Goal: Task Accomplishment & Management: Complete application form

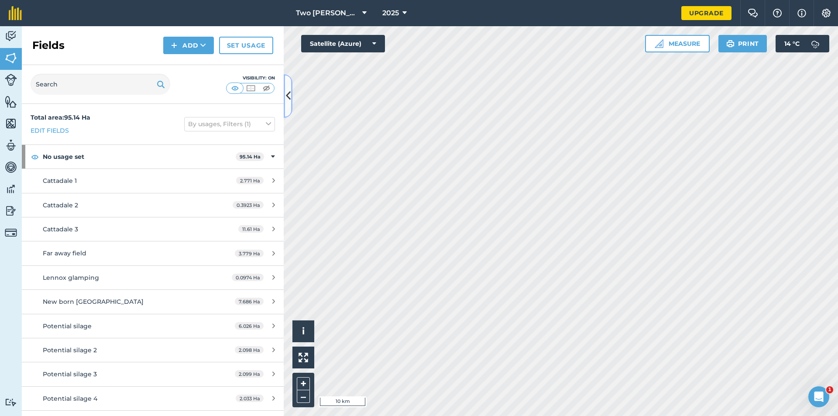
click at [286, 85] on button at bounding box center [288, 96] width 9 height 44
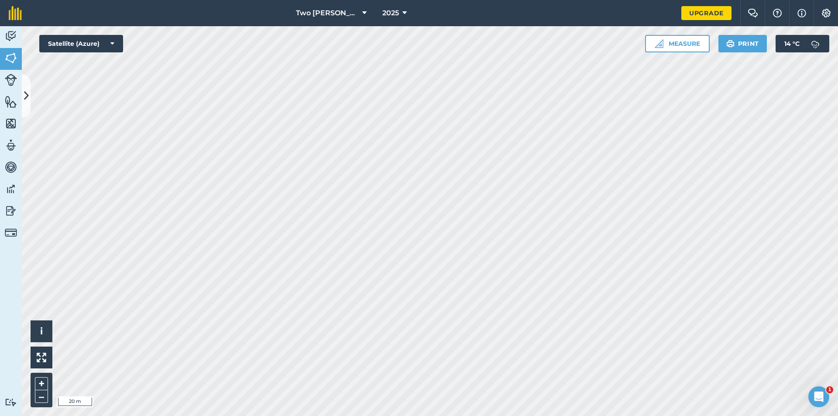
click at [352, 2] on div "Two [PERSON_NAME] 2025 Upgrade Farm Chat Help Info Settings Map printing is not…" at bounding box center [419, 208] width 838 height 416
click at [390, 19] on div "Two [PERSON_NAME] 2025 Upgrade Farm Chat Help Info Settings Map printing is not…" at bounding box center [419, 208] width 838 height 416
click at [30, 96] on button at bounding box center [26, 96] width 9 height 44
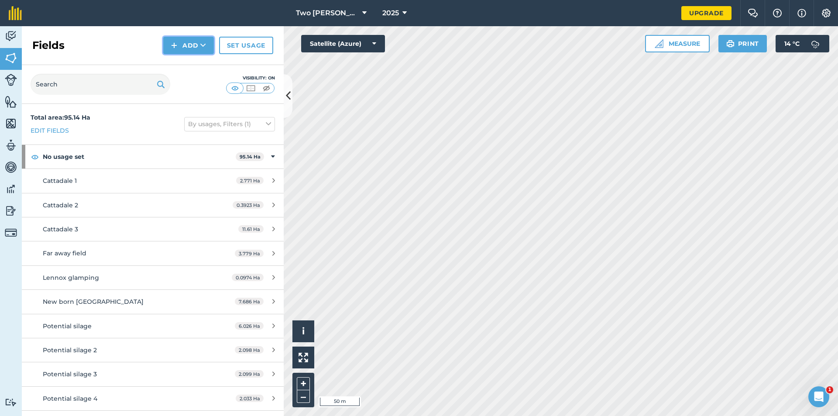
click at [190, 49] on button "Add" at bounding box center [188, 45] width 51 height 17
click at [188, 64] on link "Draw" at bounding box center [189, 64] width 48 height 19
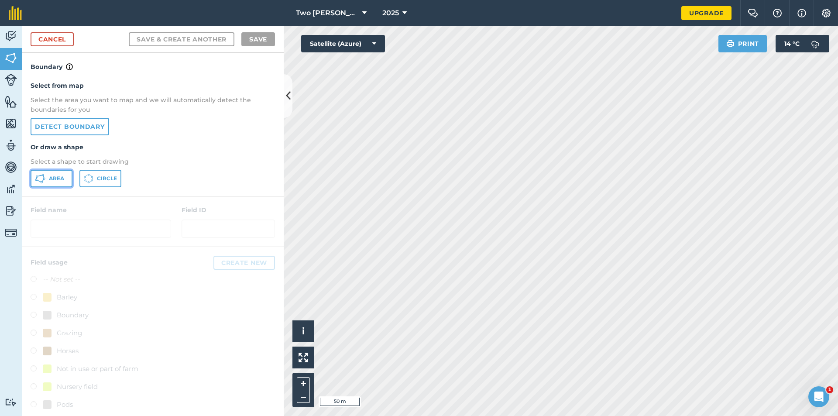
click at [50, 181] on span "Area" at bounding box center [56, 178] width 15 height 7
click at [286, 103] on icon at bounding box center [288, 95] width 5 height 15
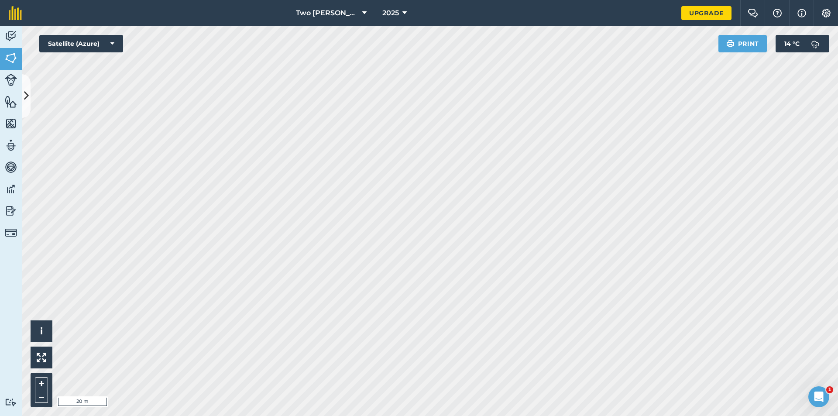
click at [135, 16] on div "Two [PERSON_NAME] 2025 Upgrade Farm Chat Help Info Settings Map printing is not…" at bounding box center [419, 208] width 838 height 416
click at [22, 91] on button at bounding box center [26, 96] width 9 height 44
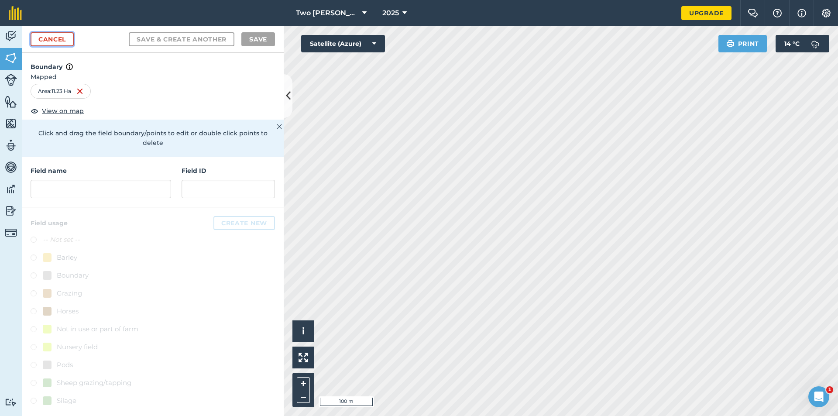
click at [55, 38] on link "Cancel" at bounding box center [52, 39] width 43 height 14
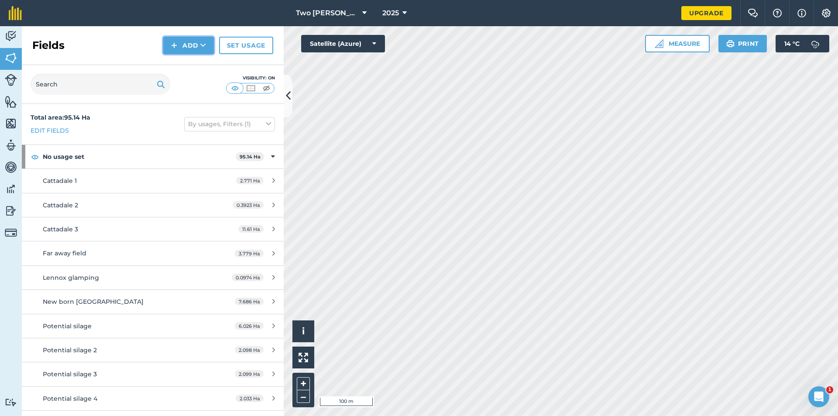
click at [190, 48] on button "Add" at bounding box center [188, 45] width 51 height 17
click at [196, 62] on link "Draw" at bounding box center [189, 64] width 48 height 19
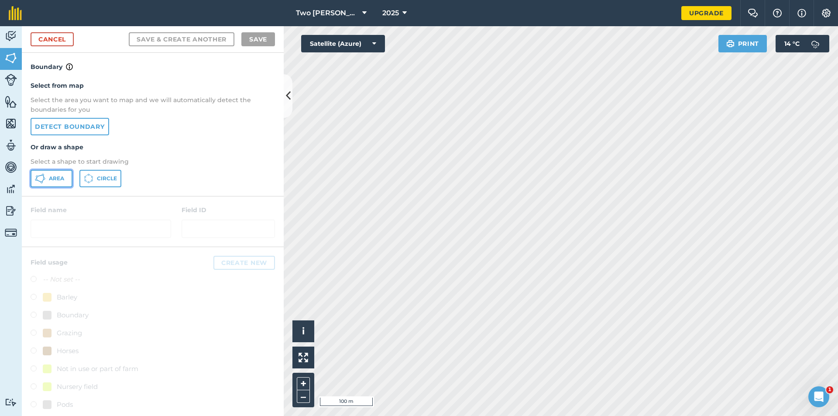
click at [58, 183] on button "Area" at bounding box center [52, 178] width 42 height 17
click at [289, 106] on button at bounding box center [288, 96] width 9 height 44
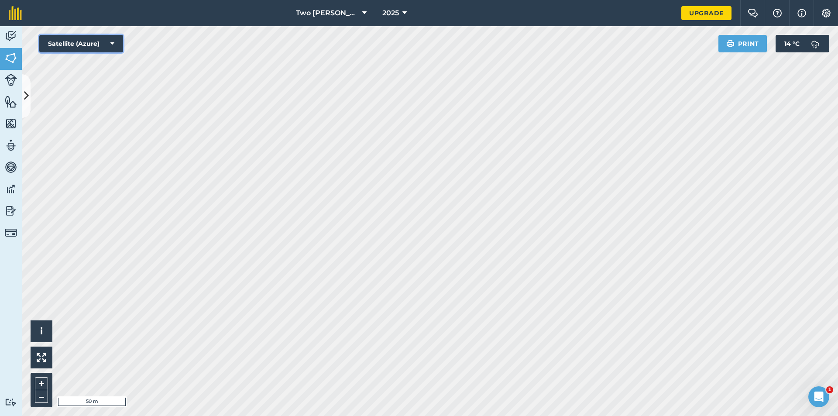
click at [112, 44] on icon at bounding box center [112, 43] width 4 height 9
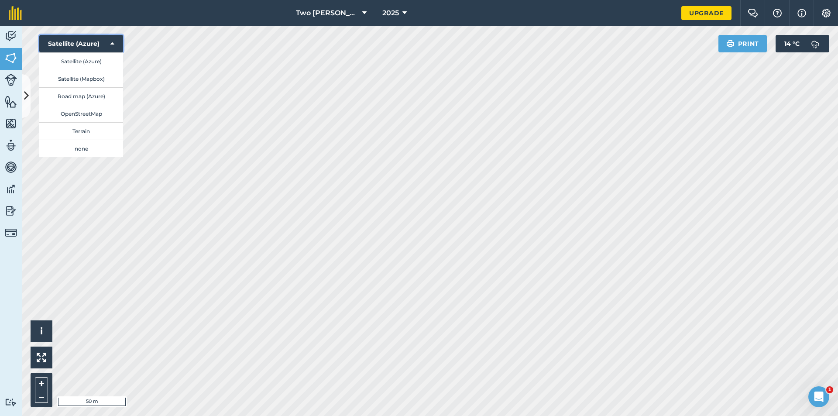
click at [112, 41] on icon at bounding box center [112, 43] width 4 height 9
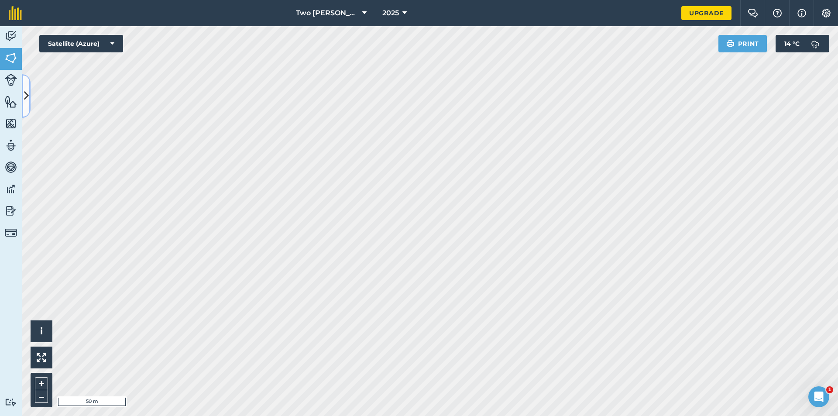
click at [26, 98] on icon at bounding box center [26, 95] width 5 height 15
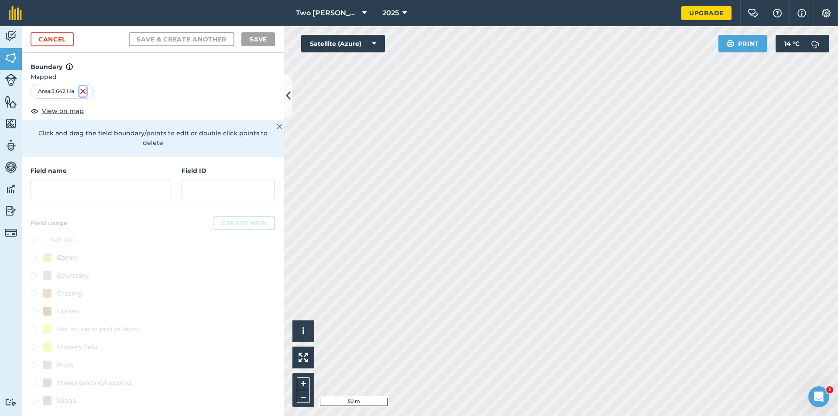
click at [82, 92] on img at bounding box center [82, 91] width 7 height 10
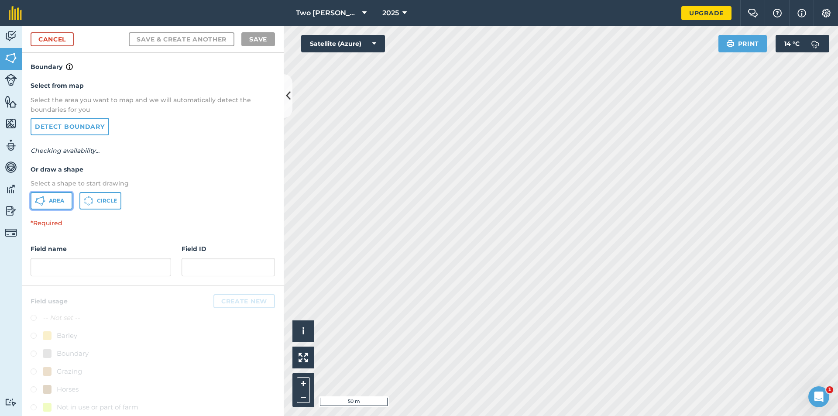
click at [63, 199] on span "Area" at bounding box center [56, 200] width 15 height 7
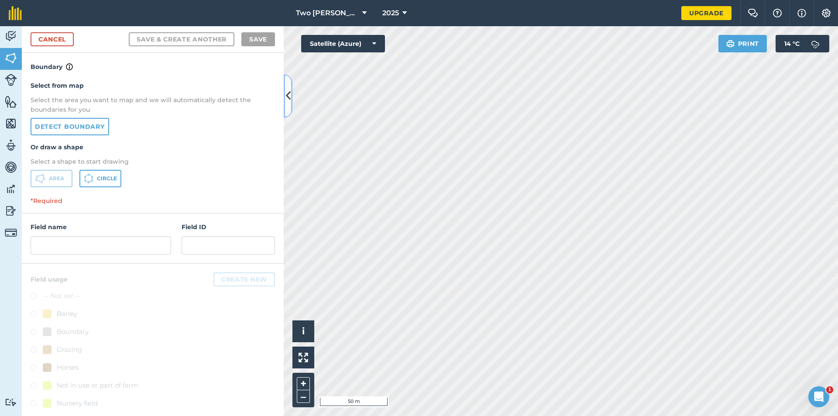
click at [287, 100] on icon at bounding box center [288, 95] width 5 height 15
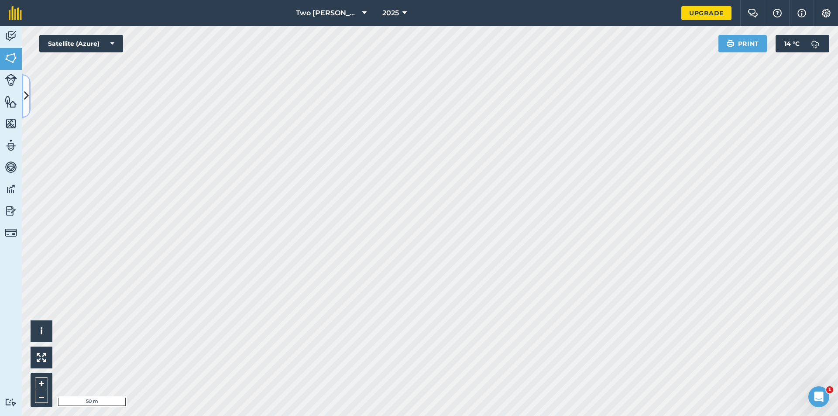
click at [26, 92] on icon at bounding box center [26, 95] width 5 height 15
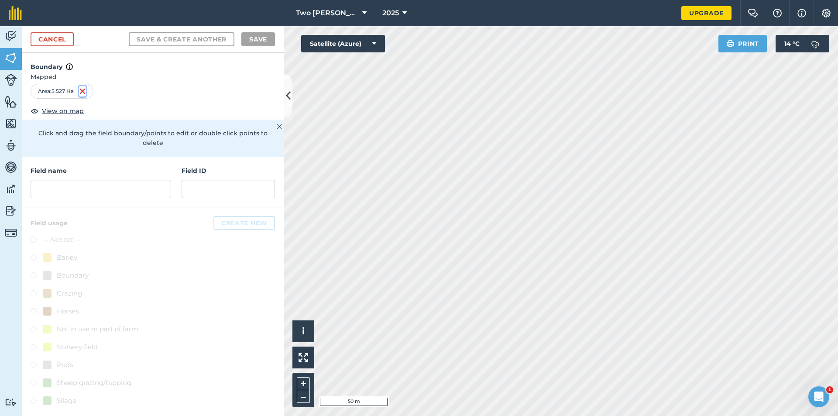
click at [83, 94] on img at bounding box center [82, 91] width 7 height 10
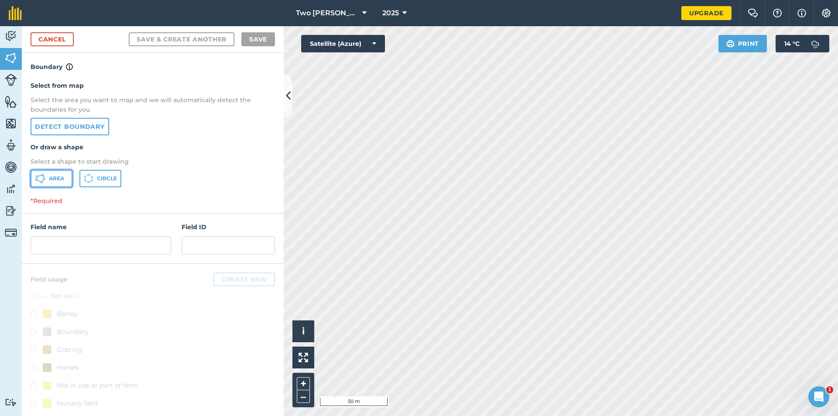
click at [41, 179] on icon at bounding box center [40, 178] width 10 height 10
click at [286, 104] on button at bounding box center [288, 96] width 9 height 44
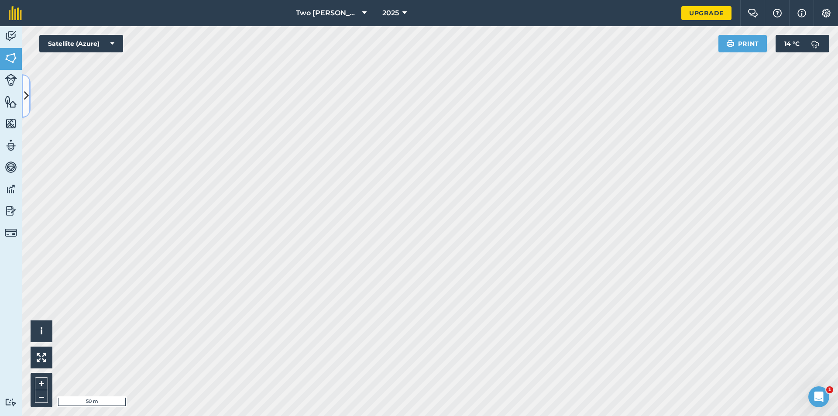
click at [27, 100] on icon at bounding box center [26, 95] width 5 height 15
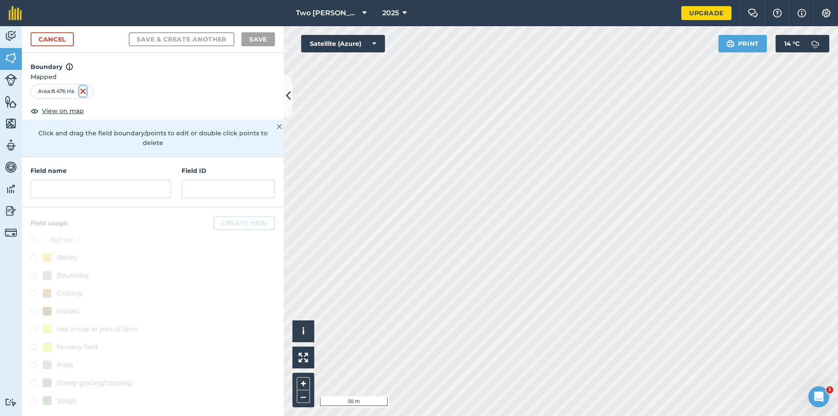
click at [85, 91] on img at bounding box center [82, 91] width 7 height 10
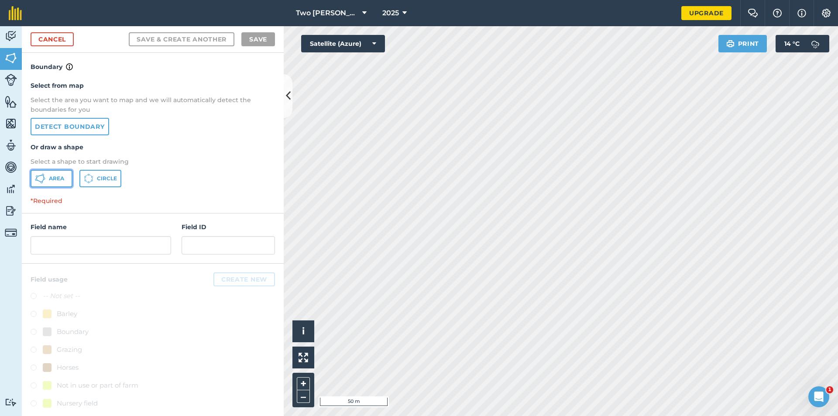
click at [59, 178] on span "Area" at bounding box center [56, 178] width 15 height 7
click at [287, 109] on button at bounding box center [288, 96] width 9 height 44
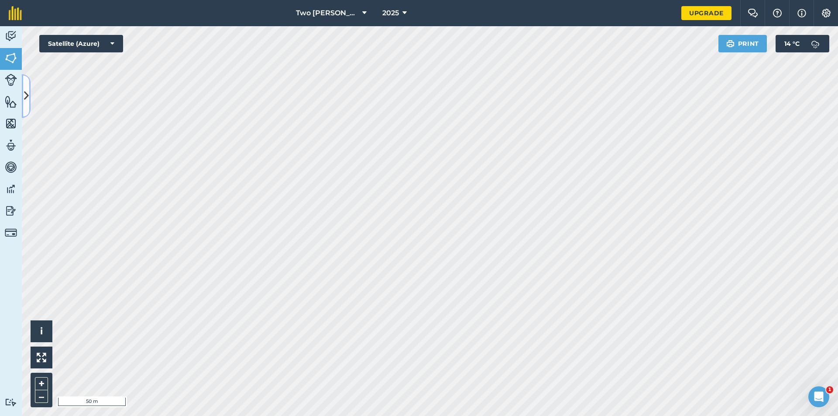
click at [25, 100] on icon at bounding box center [26, 95] width 5 height 15
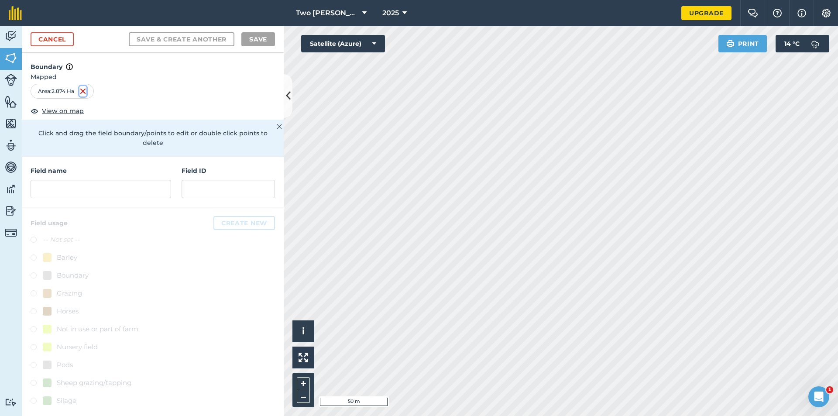
click at [86, 93] on img at bounding box center [82, 91] width 7 height 10
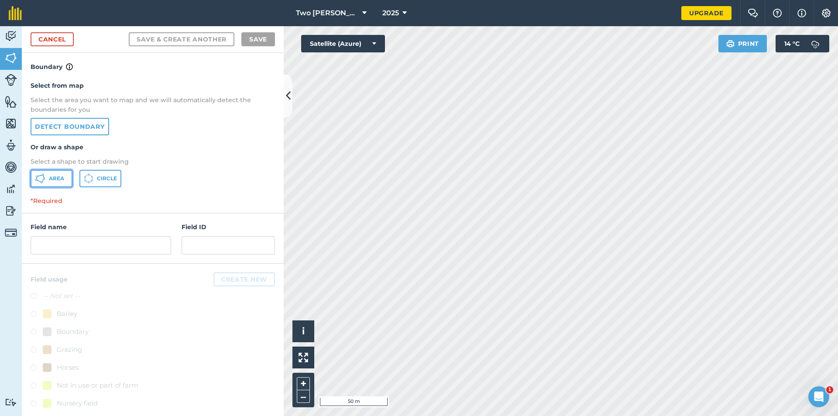
click at [62, 176] on span "Area" at bounding box center [56, 178] width 15 height 7
click at [288, 100] on icon at bounding box center [288, 95] width 5 height 15
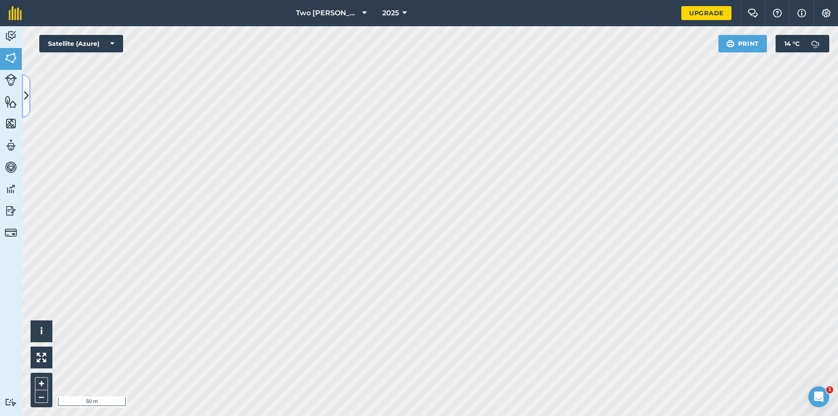
click at [28, 101] on icon at bounding box center [26, 95] width 5 height 15
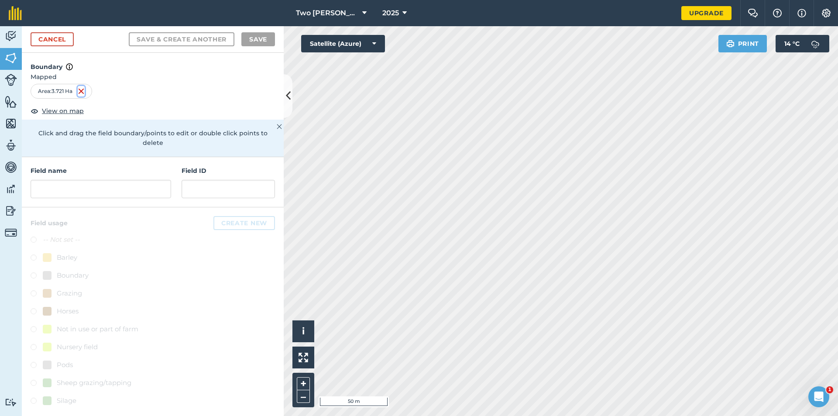
click at [81, 92] on img at bounding box center [81, 91] width 7 height 10
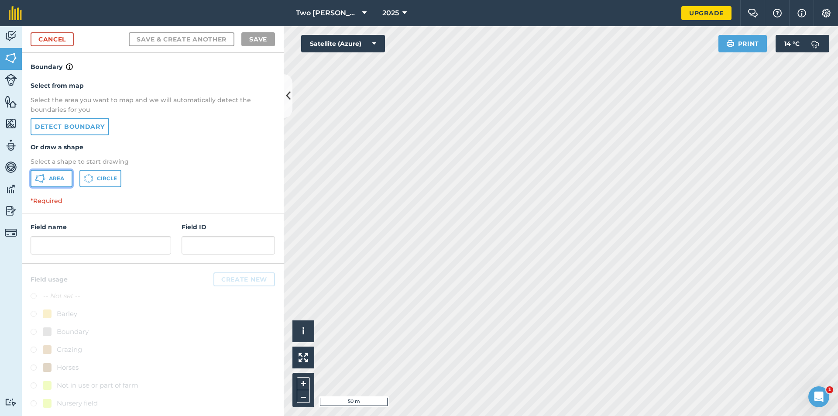
click at [54, 180] on span "Area" at bounding box center [56, 178] width 15 height 7
click at [288, 99] on icon at bounding box center [288, 95] width 5 height 15
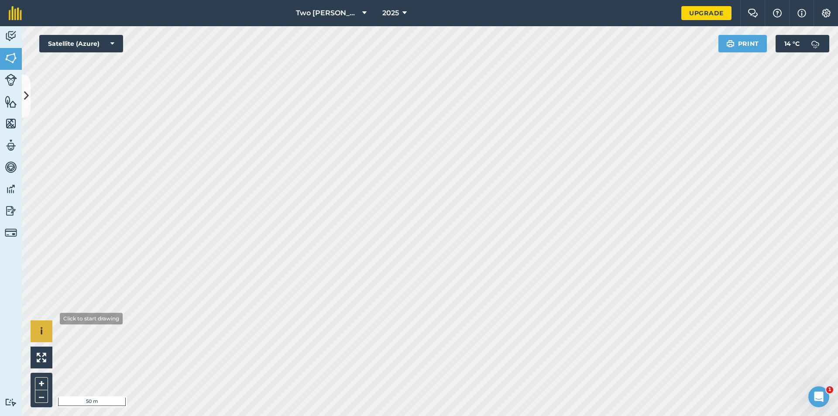
click at [34, 331] on div "Click to start drawing i © 2025 TomTom, Microsoft 50 m + –" at bounding box center [430, 221] width 817 height 390
click at [25, 100] on icon at bounding box center [26, 95] width 5 height 15
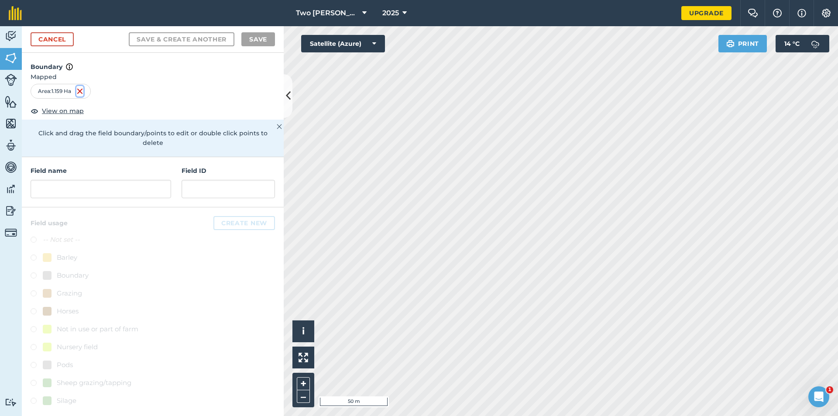
click at [81, 93] on img at bounding box center [79, 91] width 7 height 10
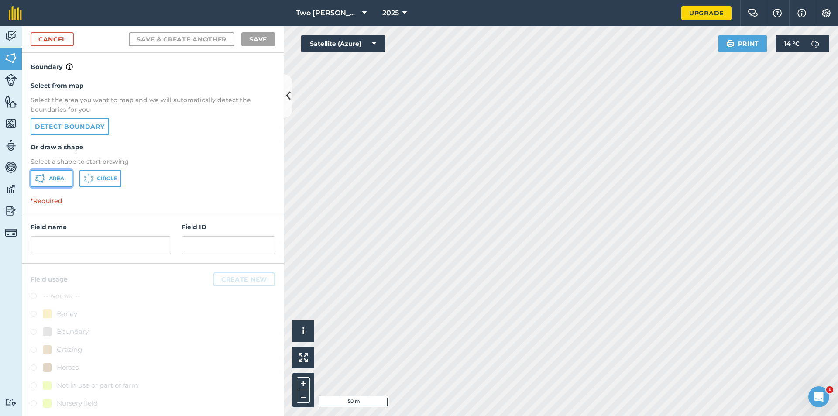
drag, startPoint x: 55, startPoint y: 179, endPoint x: 128, endPoint y: 169, distance: 73.2
click at [55, 178] on span "Area" at bounding box center [56, 178] width 15 height 7
click at [286, 102] on icon at bounding box center [288, 95] width 5 height 15
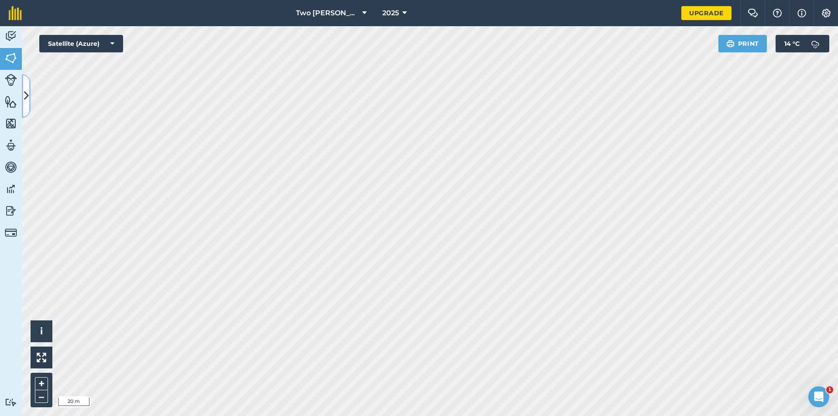
click at [25, 101] on icon at bounding box center [26, 95] width 5 height 15
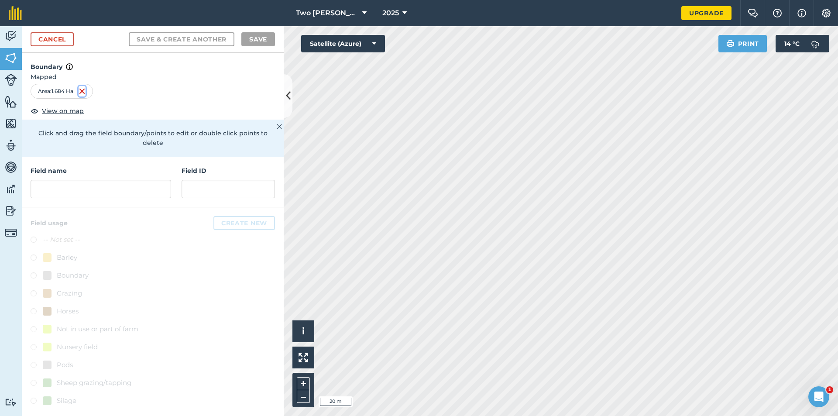
click at [84, 91] on img at bounding box center [82, 91] width 7 height 10
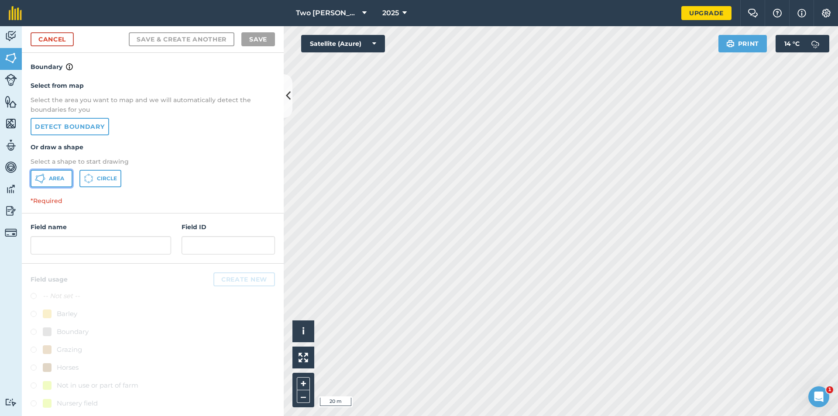
click at [60, 176] on span "Area" at bounding box center [56, 178] width 15 height 7
click at [287, 97] on icon at bounding box center [288, 95] width 5 height 15
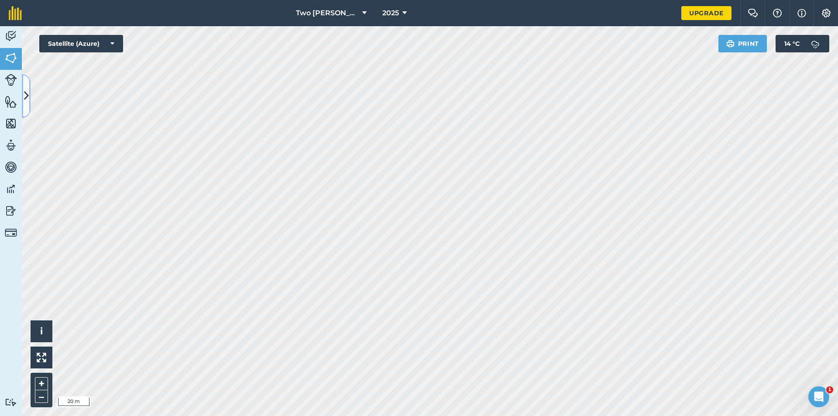
click at [28, 103] on icon at bounding box center [26, 95] width 5 height 15
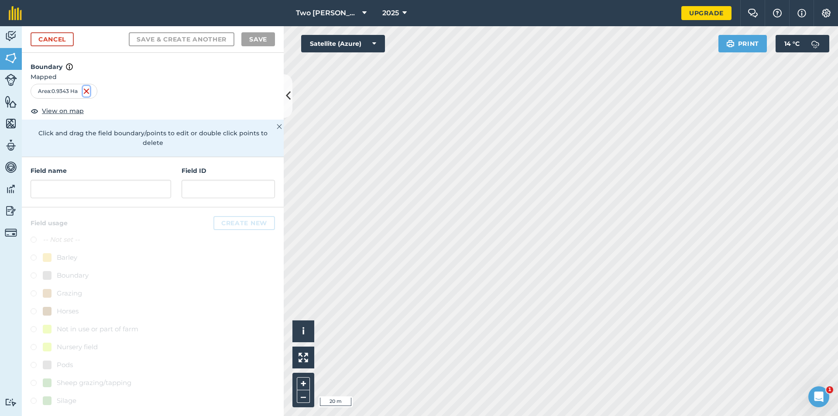
click at [86, 91] on img at bounding box center [86, 91] width 7 height 10
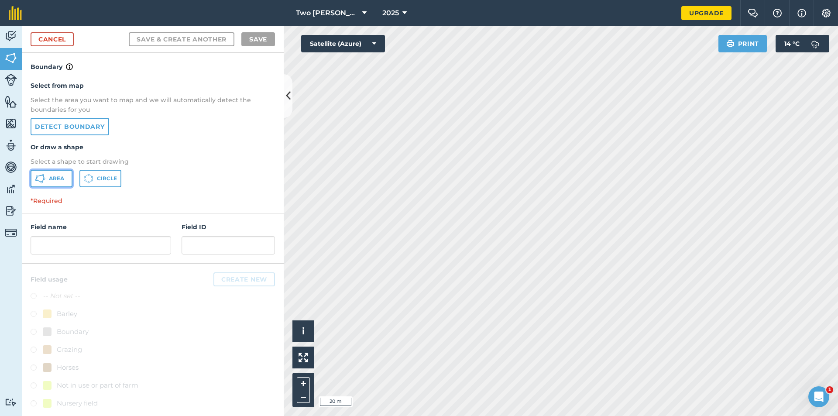
click at [41, 179] on icon at bounding box center [40, 178] width 10 height 10
click at [286, 100] on icon at bounding box center [288, 95] width 5 height 15
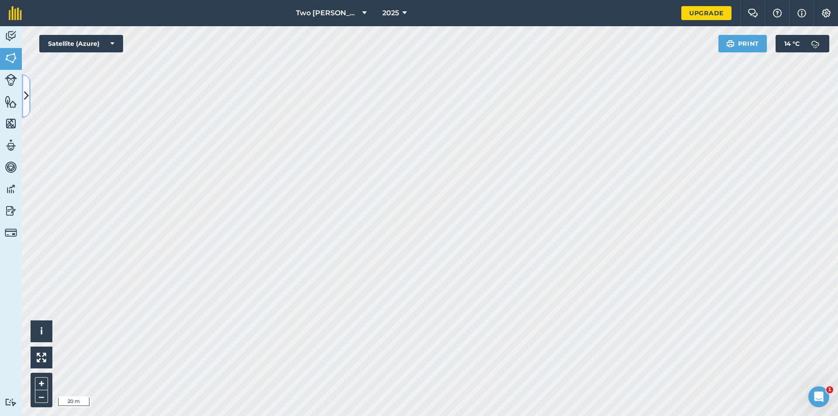
click at [24, 89] on icon at bounding box center [26, 95] width 5 height 15
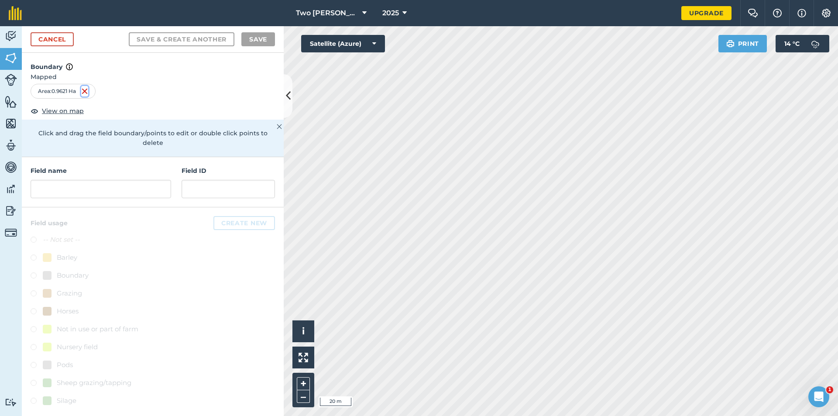
click at [86, 88] on img at bounding box center [84, 91] width 7 height 10
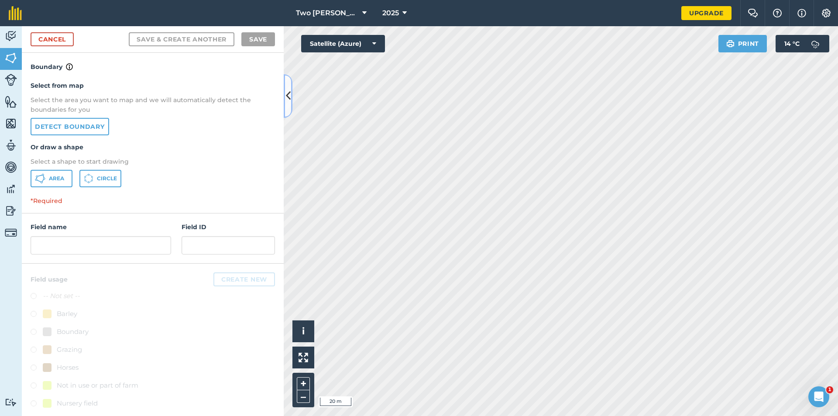
click at [287, 94] on icon at bounding box center [288, 95] width 5 height 15
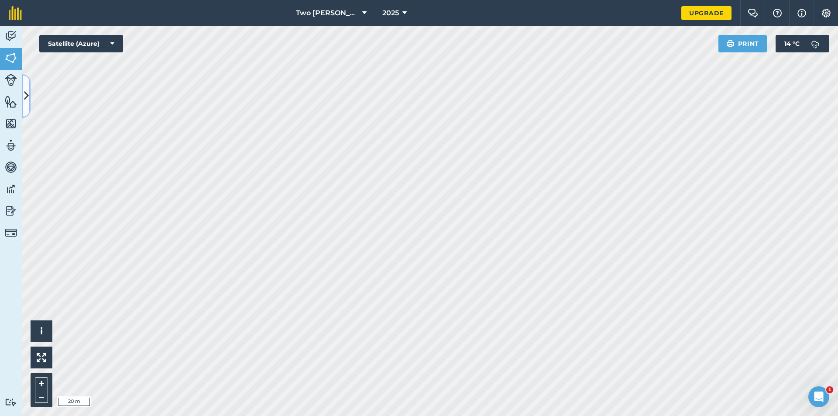
click at [24, 100] on icon at bounding box center [26, 95] width 5 height 15
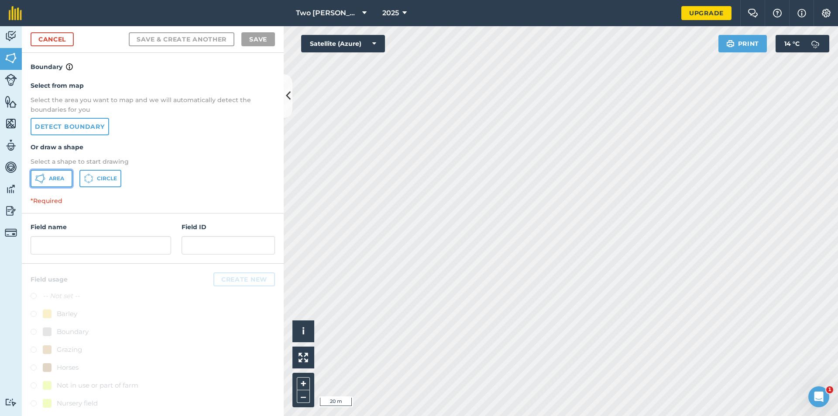
click at [63, 176] on span "Area" at bounding box center [56, 178] width 15 height 7
click at [287, 93] on icon at bounding box center [288, 95] width 5 height 15
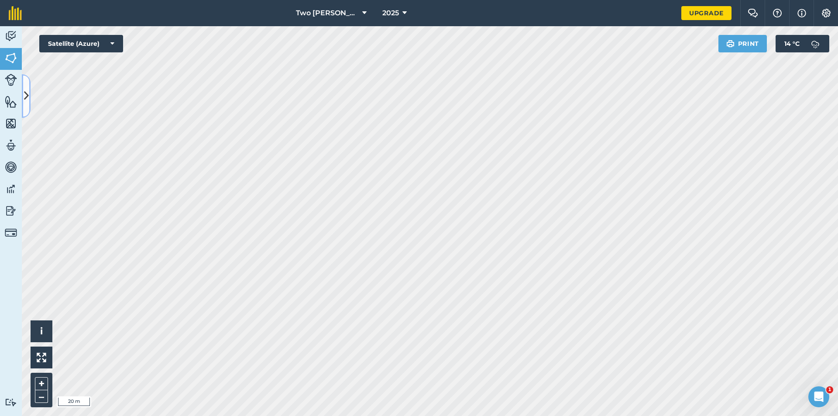
click at [26, 104] on button at bounding box center [26, 96] width 9 height 44
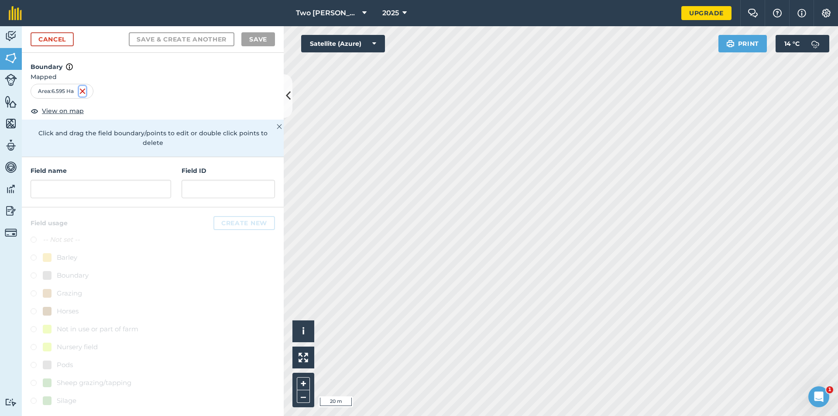
click at [81, 94] on img at bounding box center [82, 91] width 7 height 10
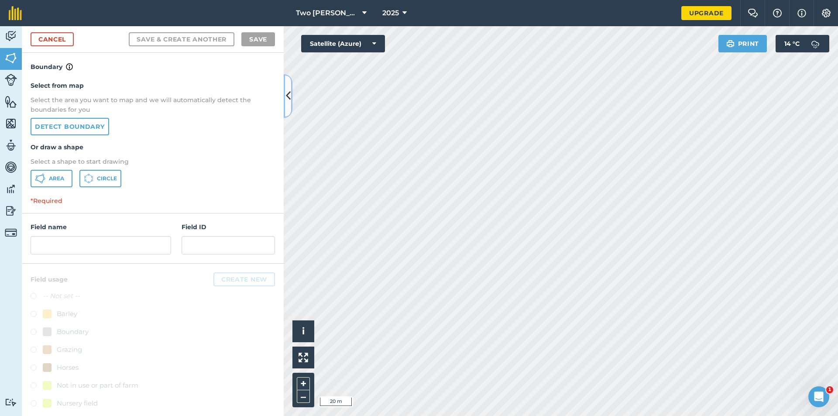
click at [288, 101] on icon at bounding box center [288, 95] width 5 height 15
